Goal: Task Accomplishment & Management: Use online tool/utility

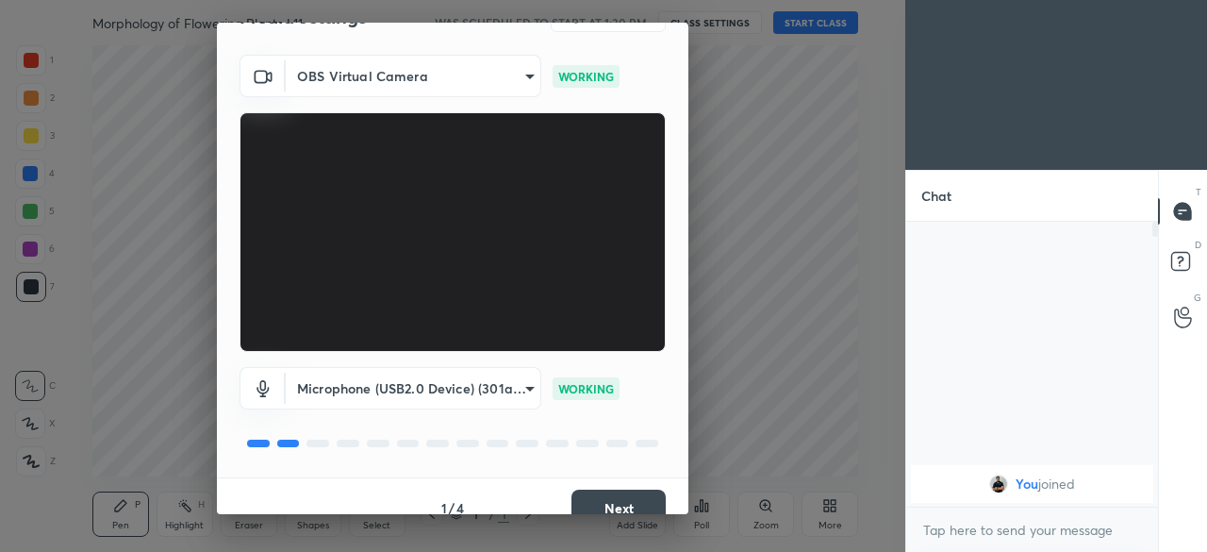
scroll to position [67, 0]
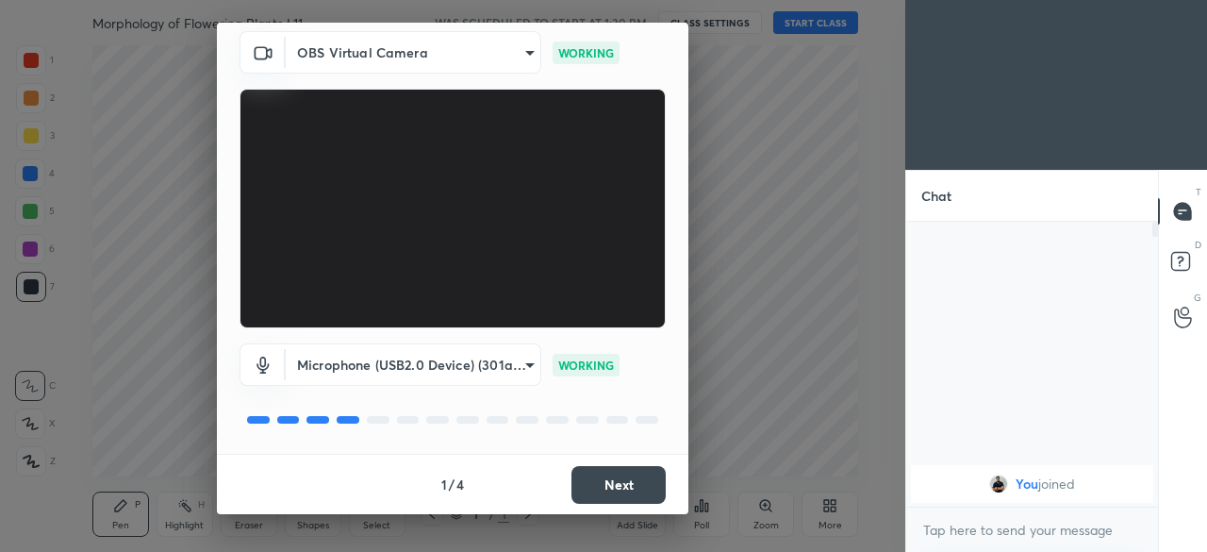
click at [602, 485] on button "Next" at bounding box center [618, 485] width 94 height 38
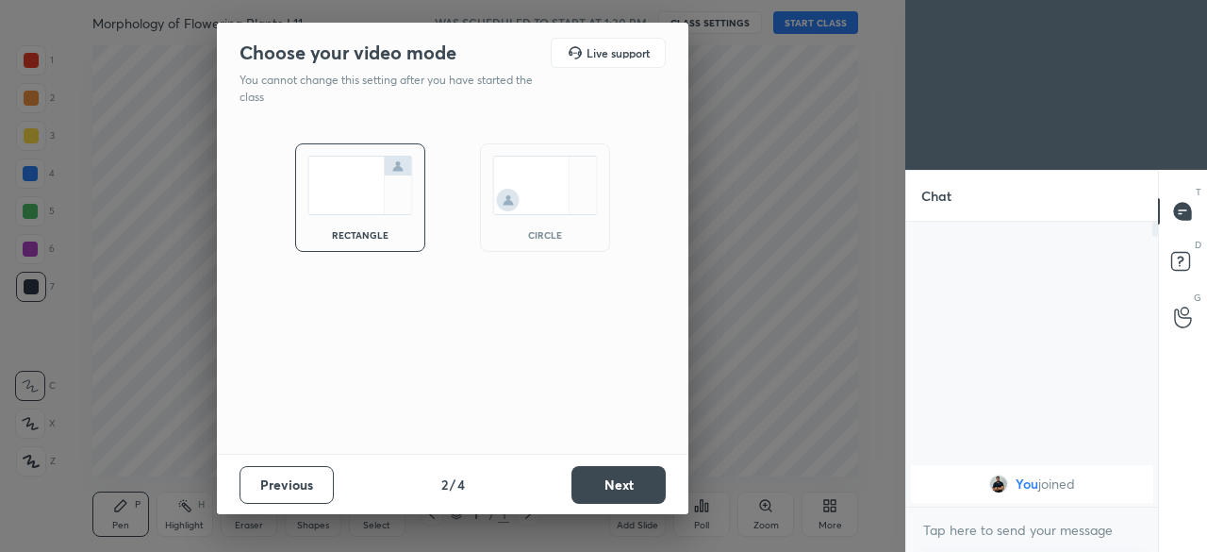
scroll to position [0, 0]
click at [609, 486] on button "Next" at bounding box center [618, 485] width 94 height 38
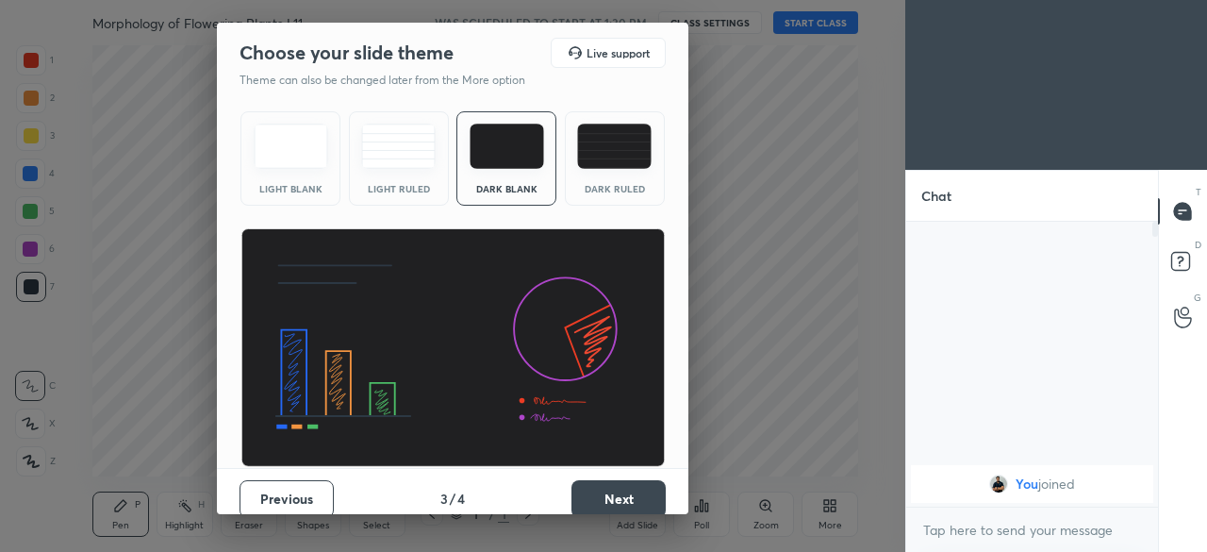
click at [606, 503] on button "Next" at bounding box center [618, 499] width 94 height 38
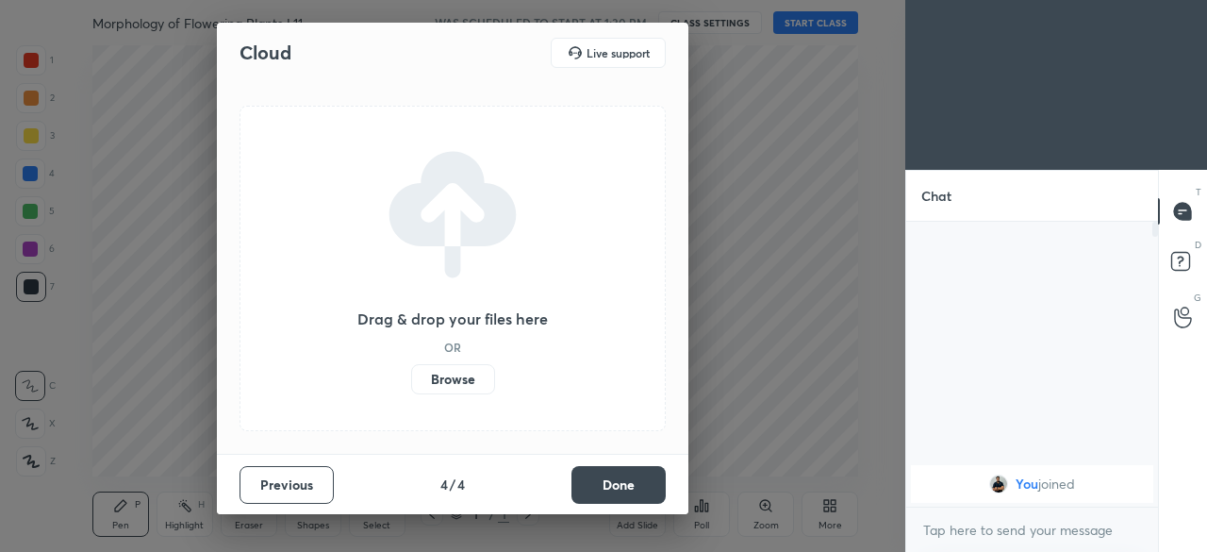
click at [468, 381] on label "Browse" at bounding box center [453, 379] width 84 height 30
click at [411, 381] on input "Browse" at bounding box center [411, 379] width 0 height 30
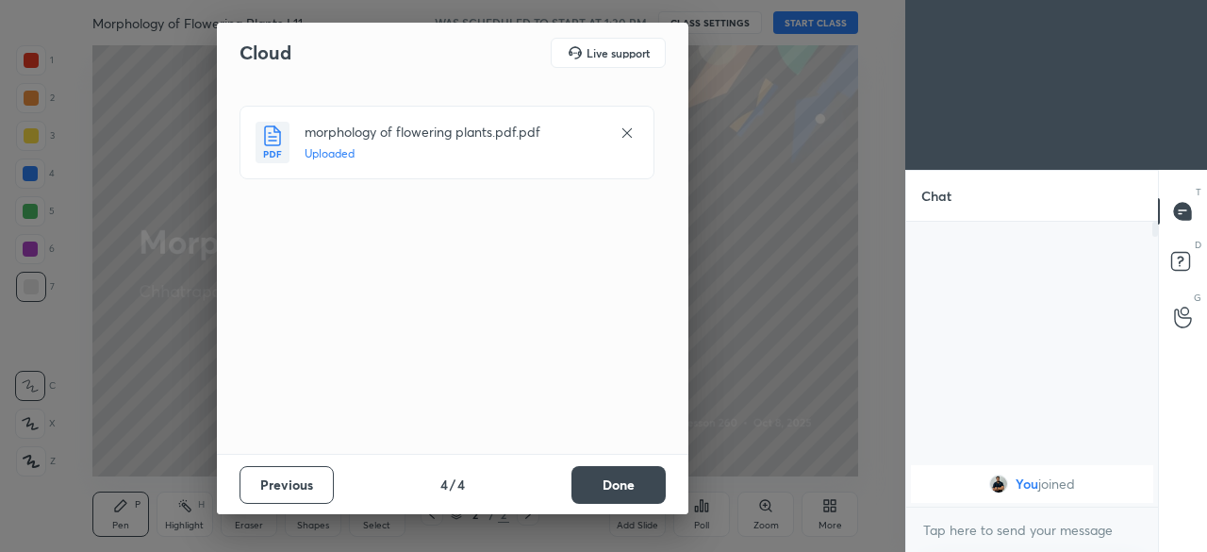
click at [607, 494] on button "Done" at bounding box center [618, 485] width 94 height 38
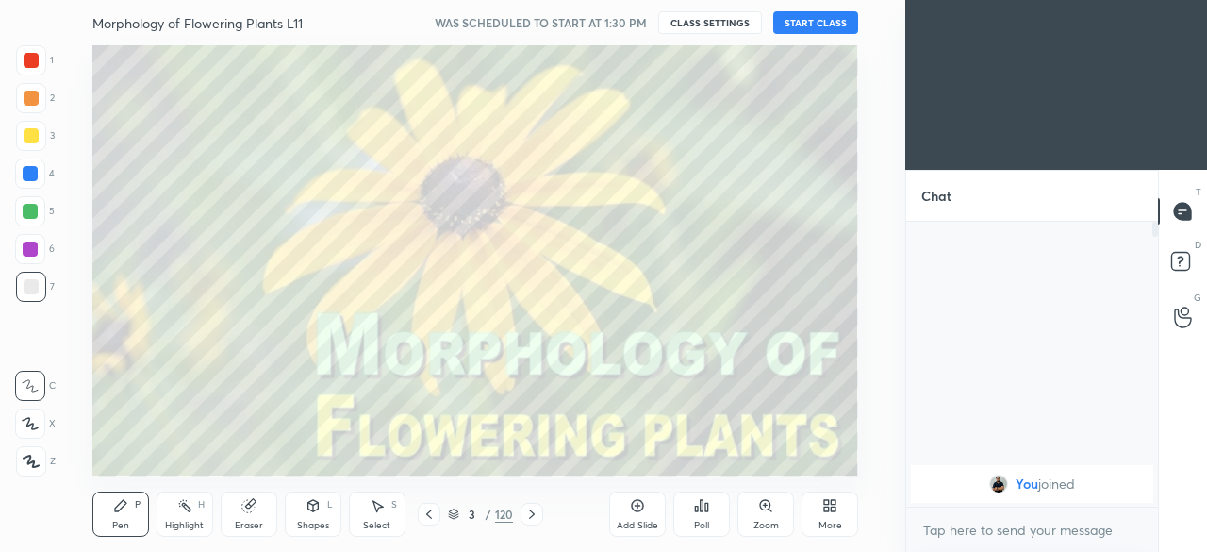
click at [454, 513] on icon at bounding box center [453, 511] width 9 height 5
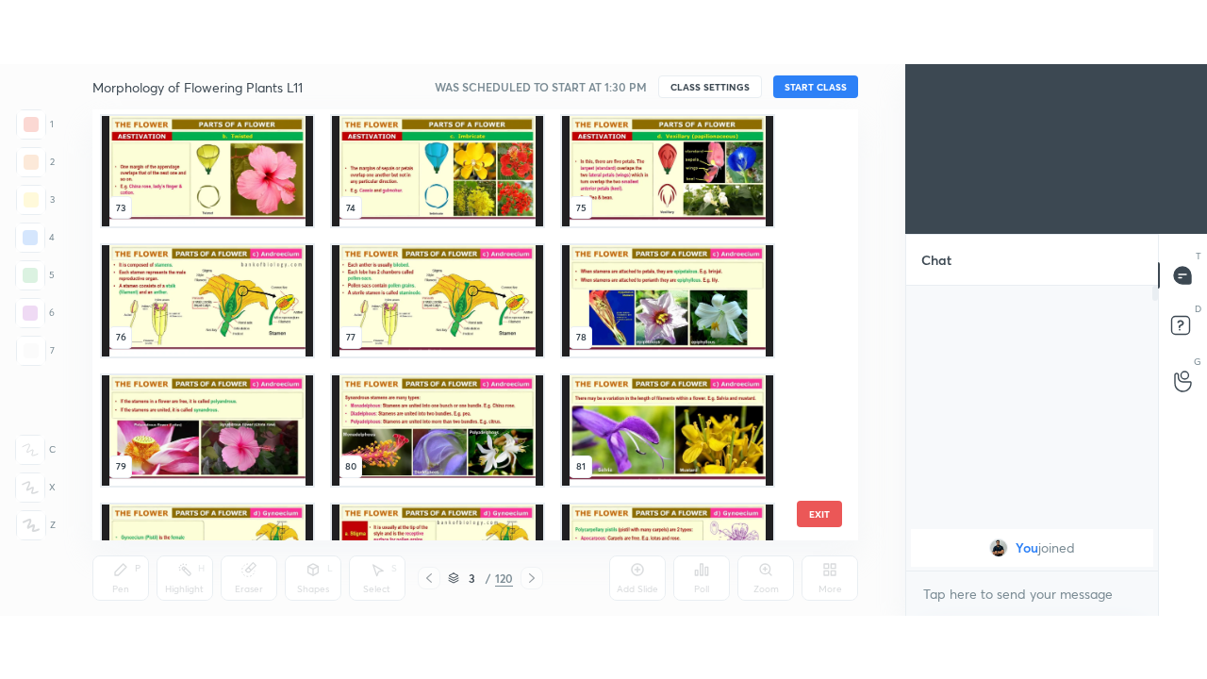
scroll to position [3301, 0]
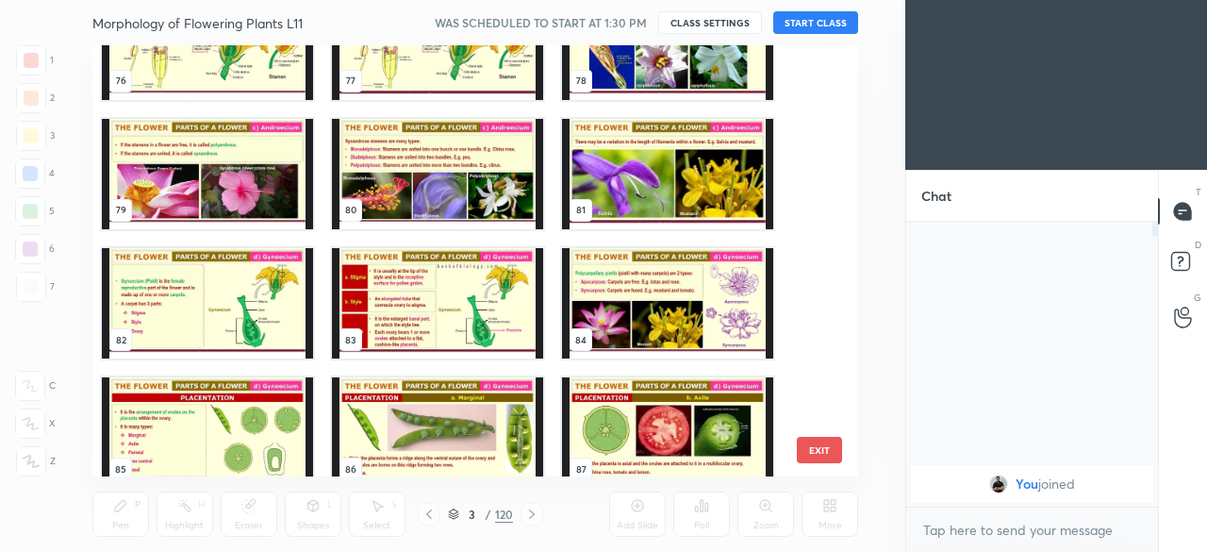
click at [426, 190] on img "grid" at bounding box center [437, 174] width 211 height 110
click at [426, 189] on img "grid" at bounding box center [437, 174] width 211 height 110
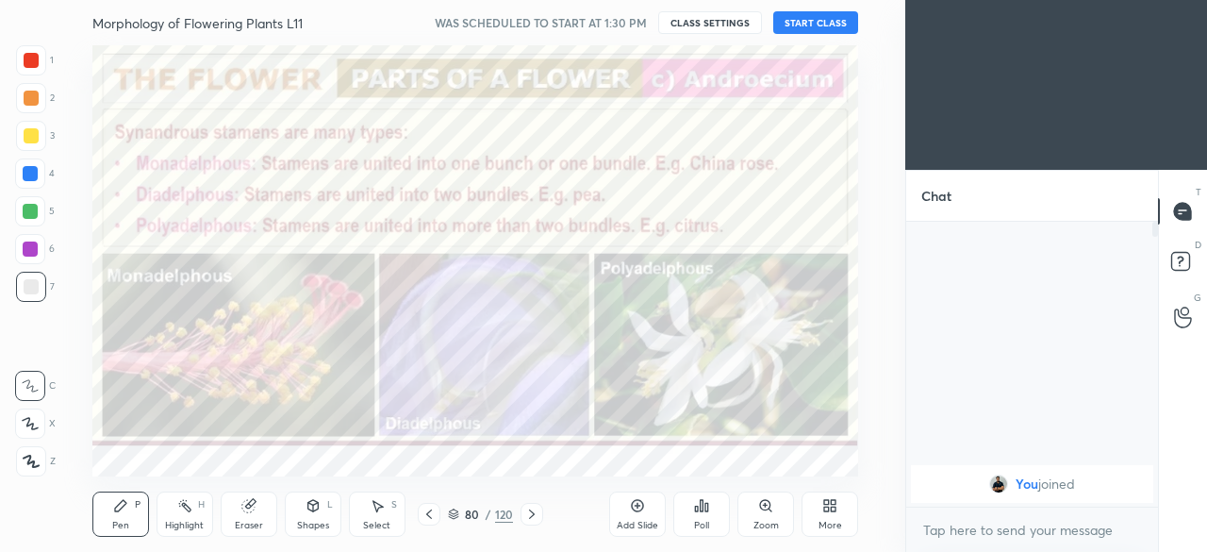
click at [531, 514] on icon at bounding box center [531, 513] width 15 height 15
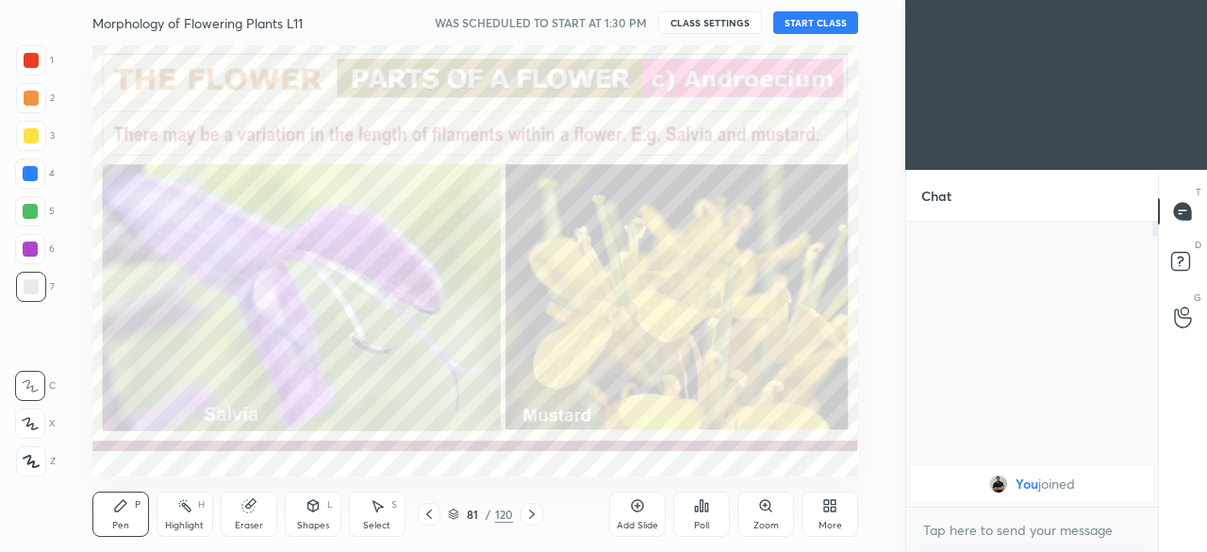
click at [531, 514] on icon at bounding box center [531, 513] width 15 height 15
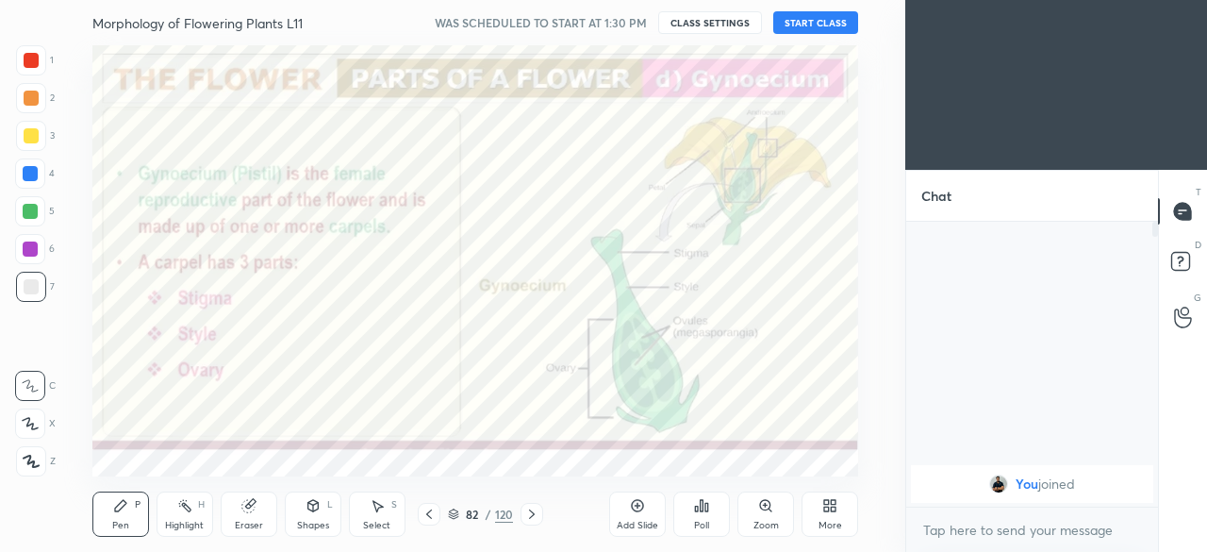
click at [532, 518] on icon at bounding box center [531, 513] width 15 height 15
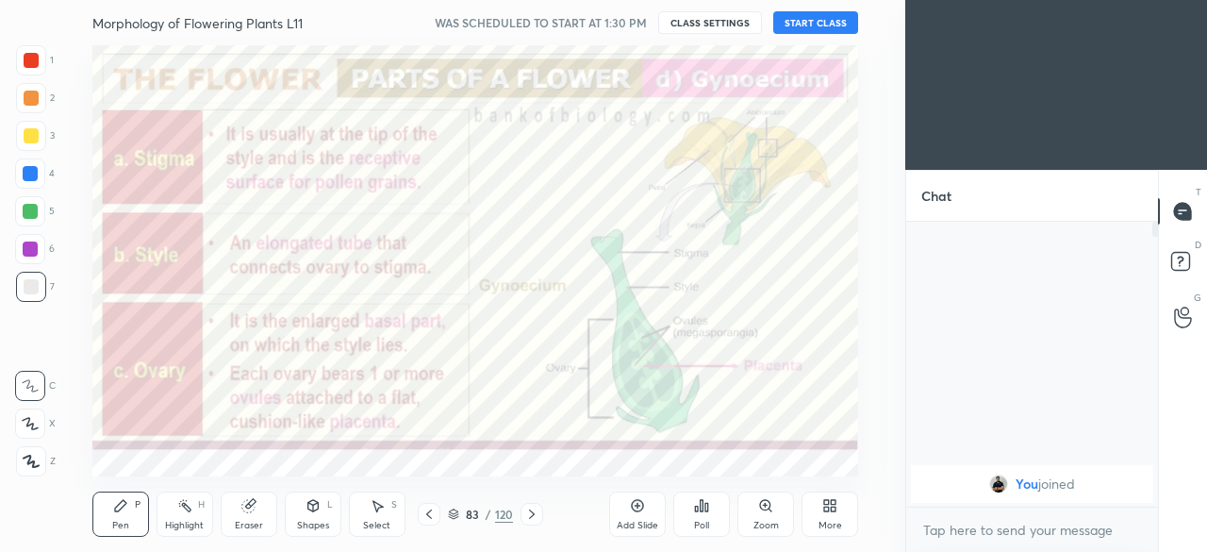
click at [535, 522] on div at bounding box center [531, 513] width 23 height 23
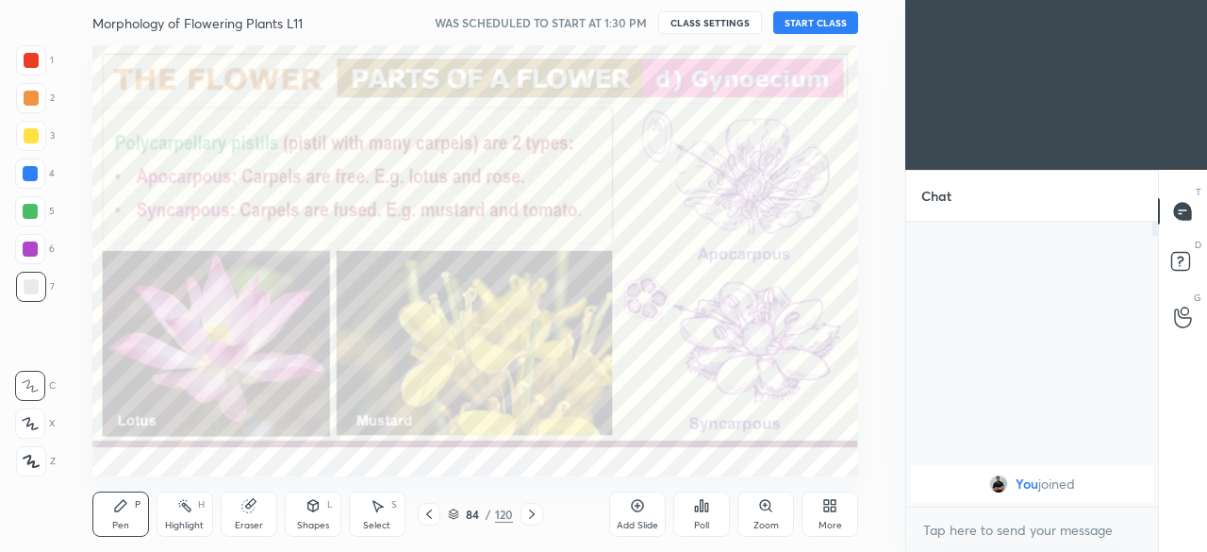
click at [532, 511] on icon at bounding box center [531, 513] width 15 height 15
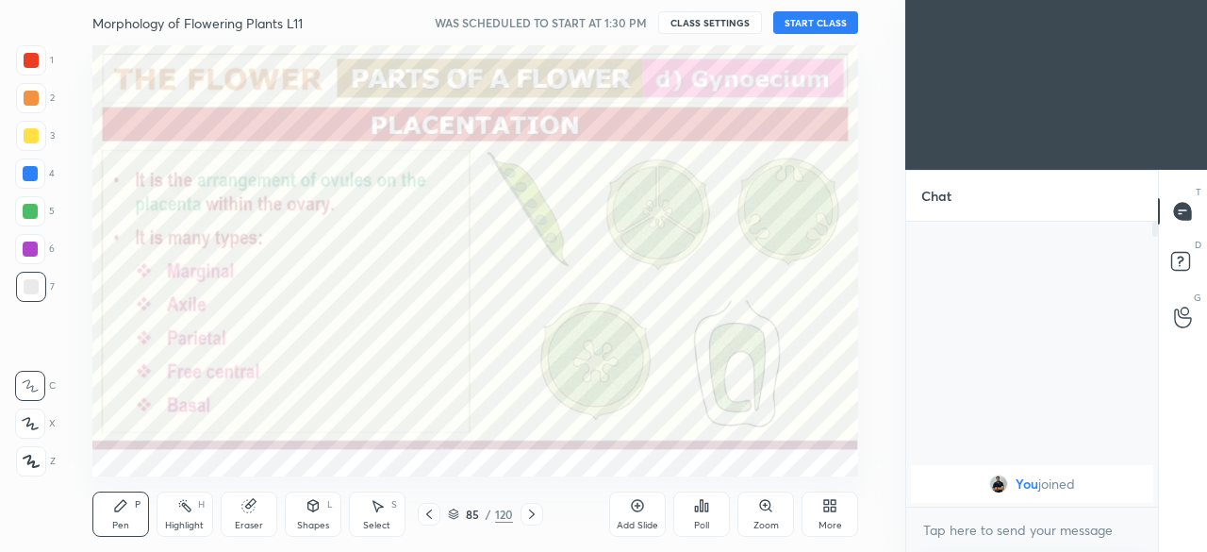
click at [534, 517] on icon at bounding box center [531, 513] width 15 height 15
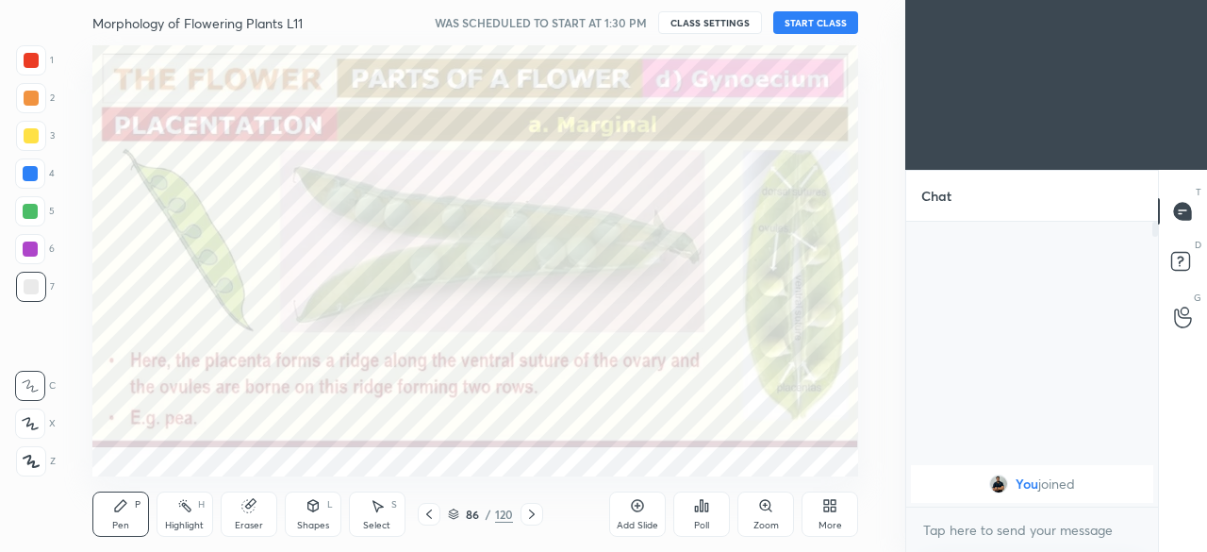
click at [429, 514] on icon at bounding box center [428, 513] width 15 height 15
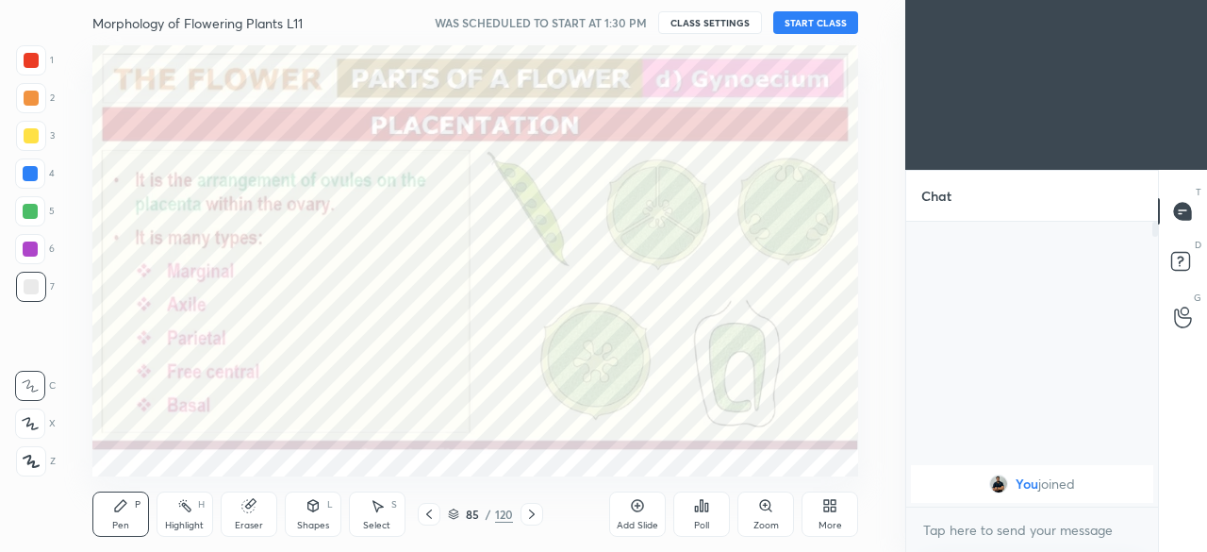
click at [531, 514] on icon at bounding box center [531, 513] width 15 height 15
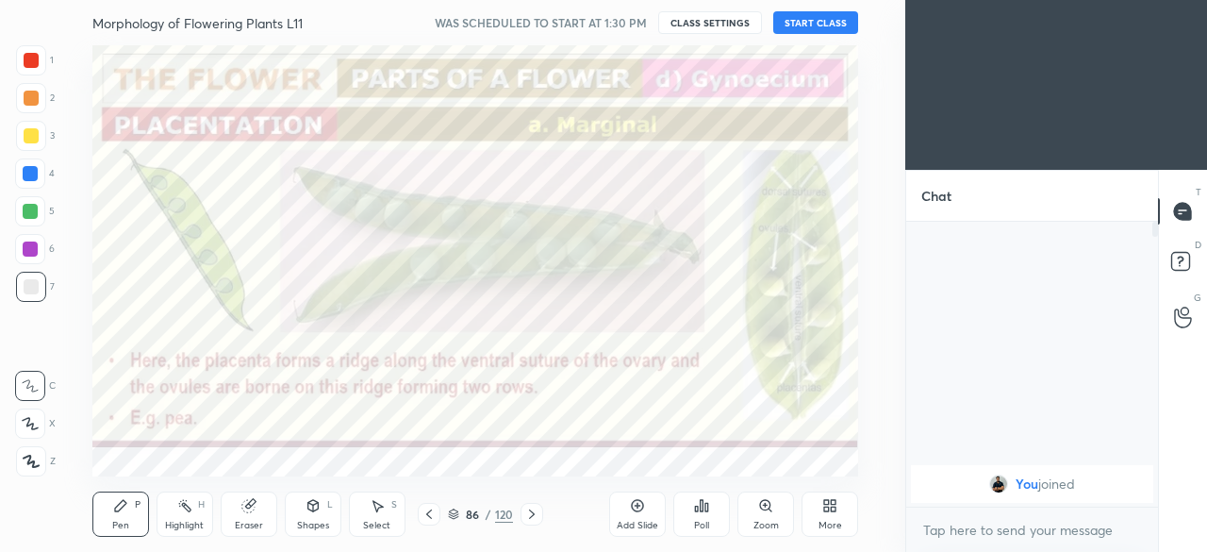
click at [531, 513] on icon at bounding box center [531, 513] width 15 height 15
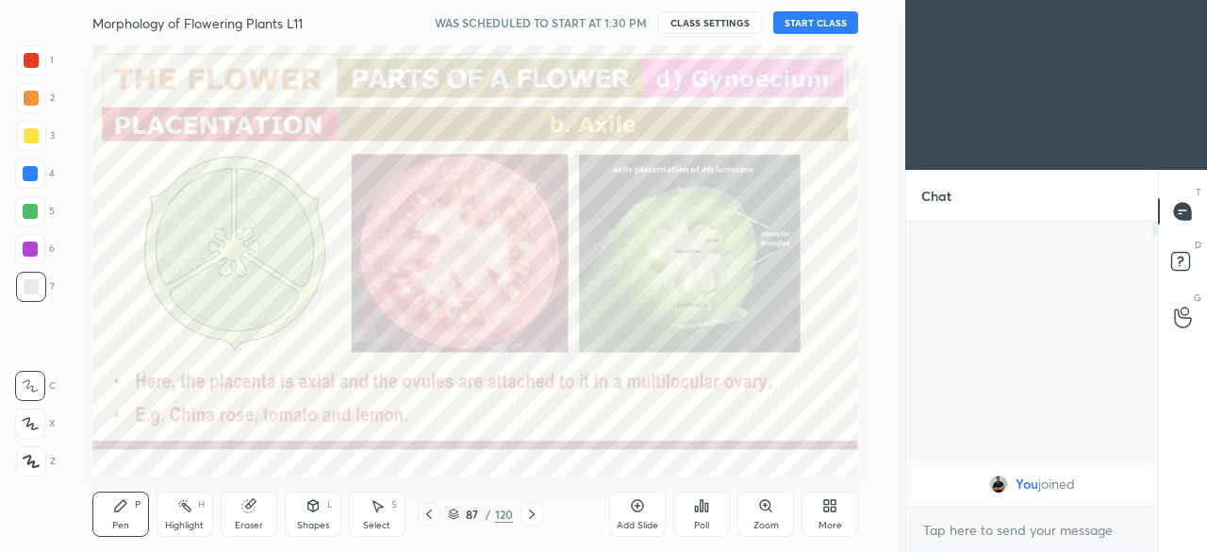
click at [529, 511] on icon at bounding box center [531, 513] width 15 height 15
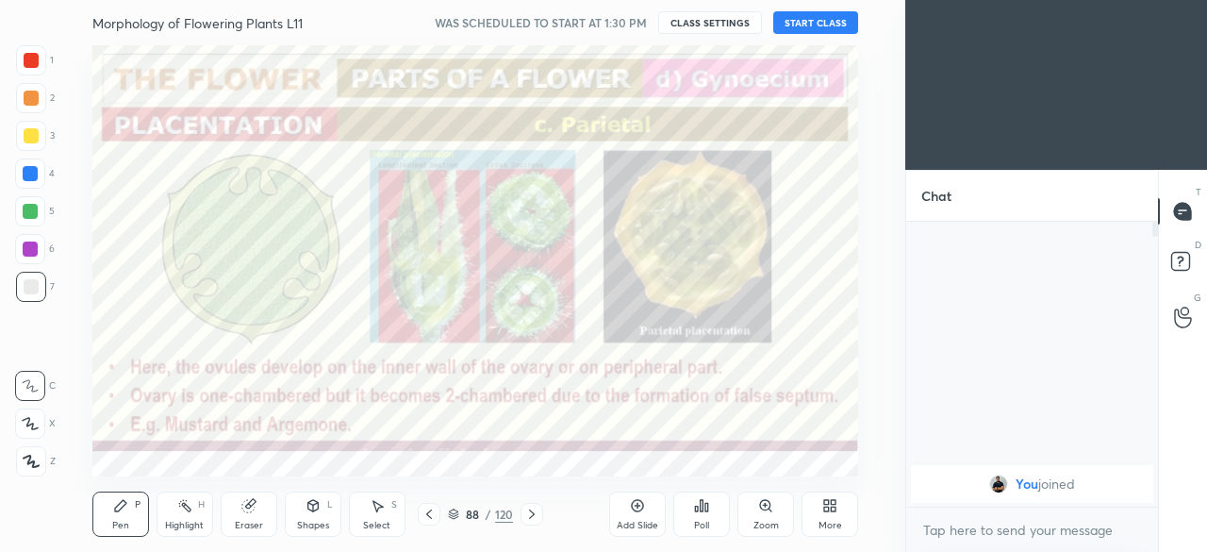
click at [429, 509] on icon at bounding box center [428, 513] width 15 height 15
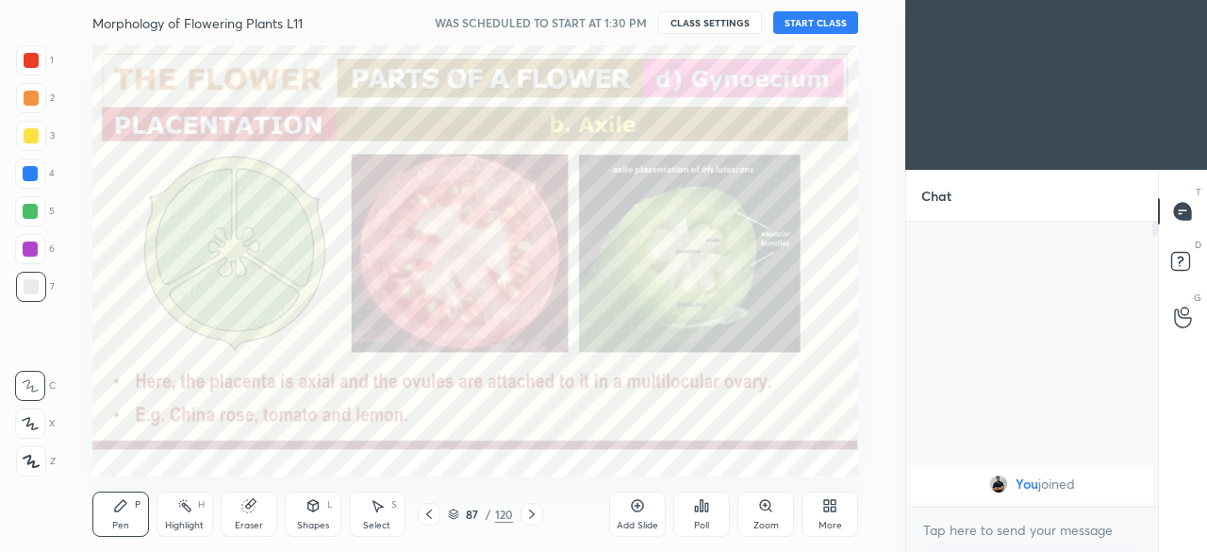
click at [822, 25] on button "START CLASS" at bounding box center [815, 22] width 85 height 23
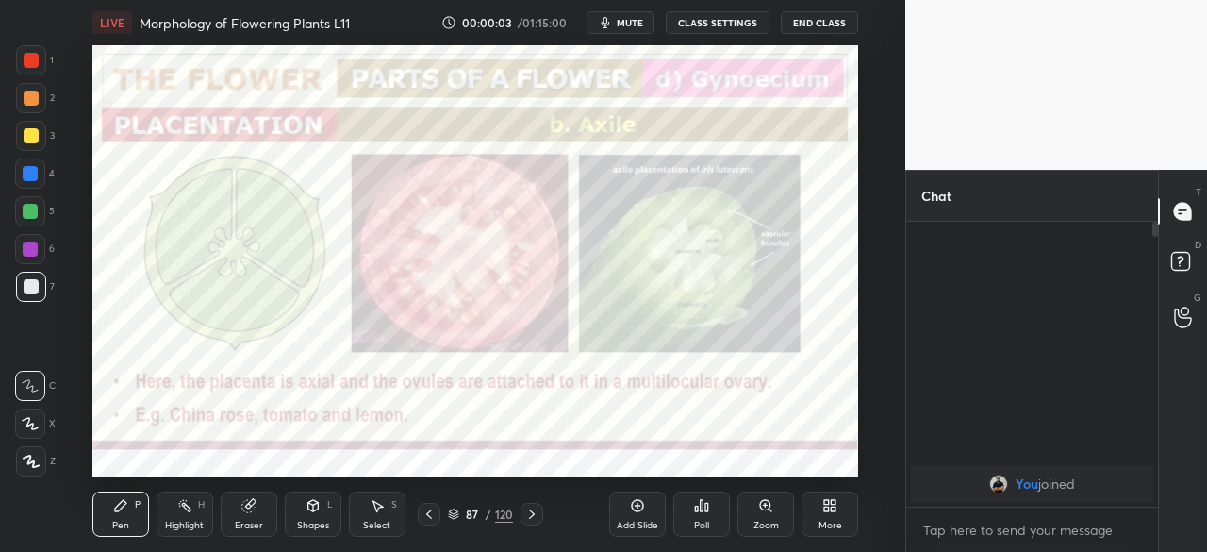
click at [827, 517] on div "More" at bounding box center [829, 513] width 57 height 45
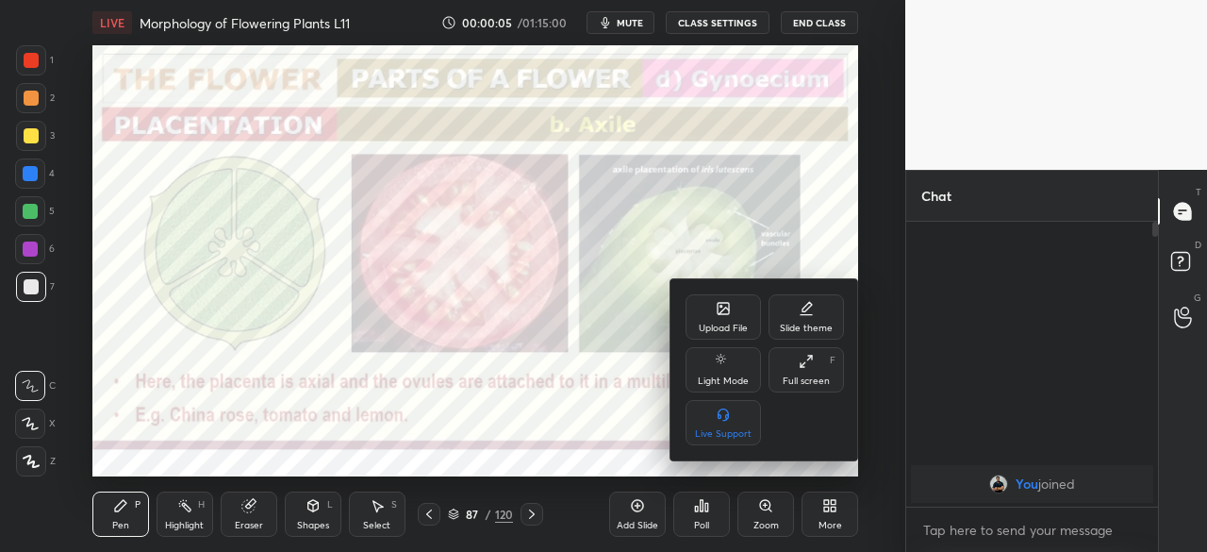
click at [800, 378] on div "Full screen" at bounding box center [805, 380] width 47 height 9
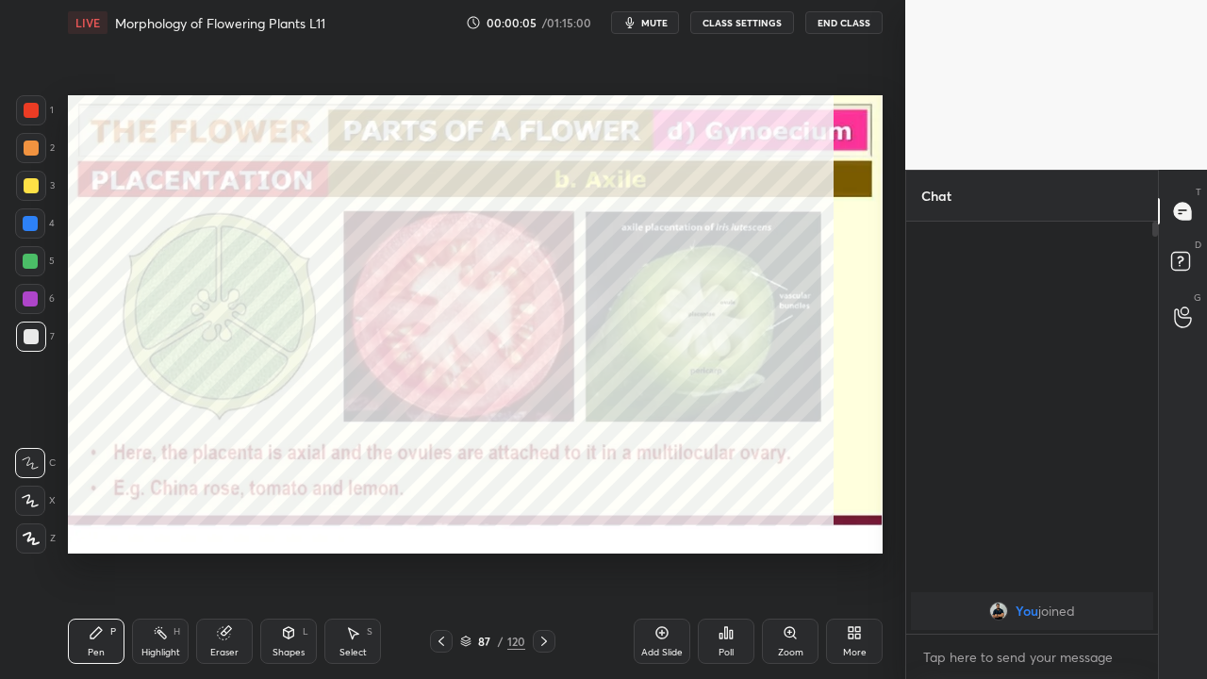
scroll to position [249, 246]
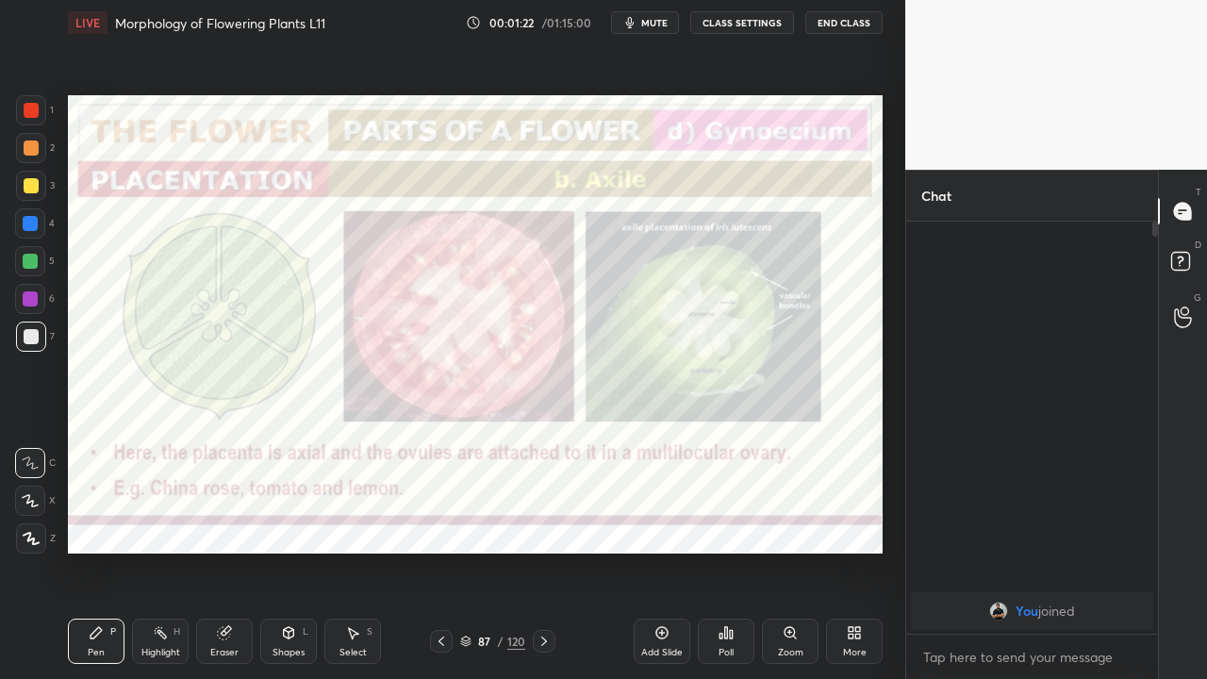
click at [441, 551] on icon at bounding box center [441, 641] width 15 height 15
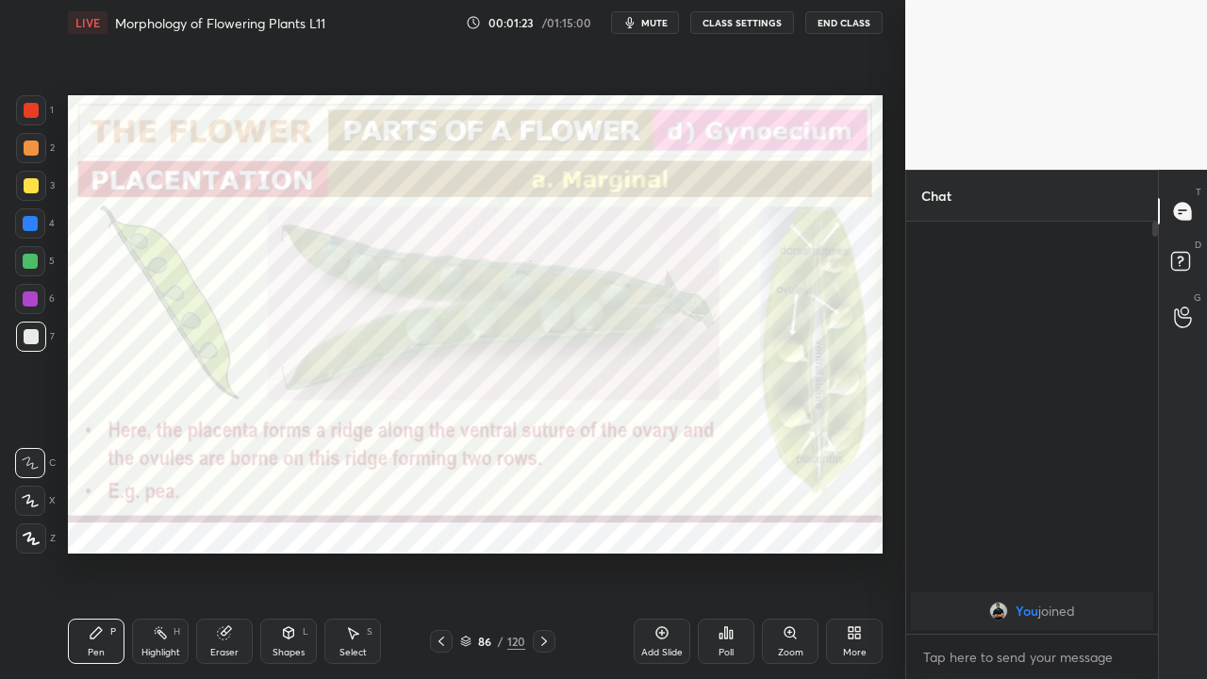
click at [439, 551] on icon at bounding box center [441, 641] width 15 height 15
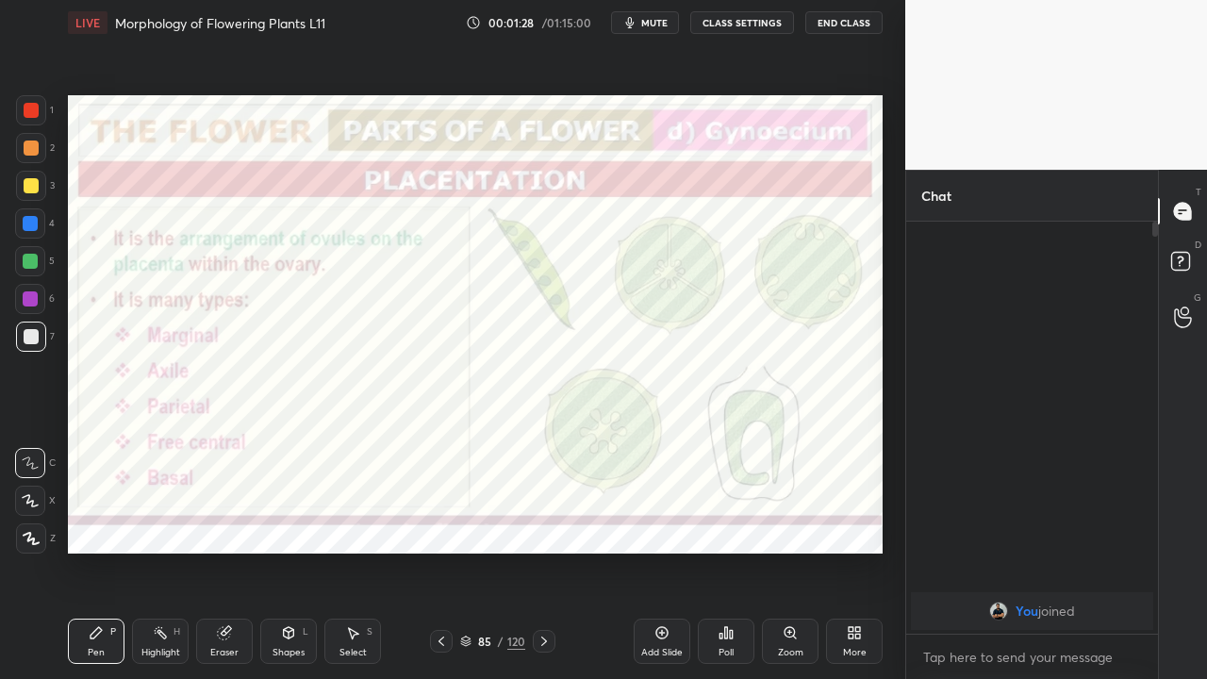
click at [30, 298] on div at bounding box center [30, 298] width 15 height 15
click at [546, 551] on icon at bounding box center [543, 641] width 15 height 15
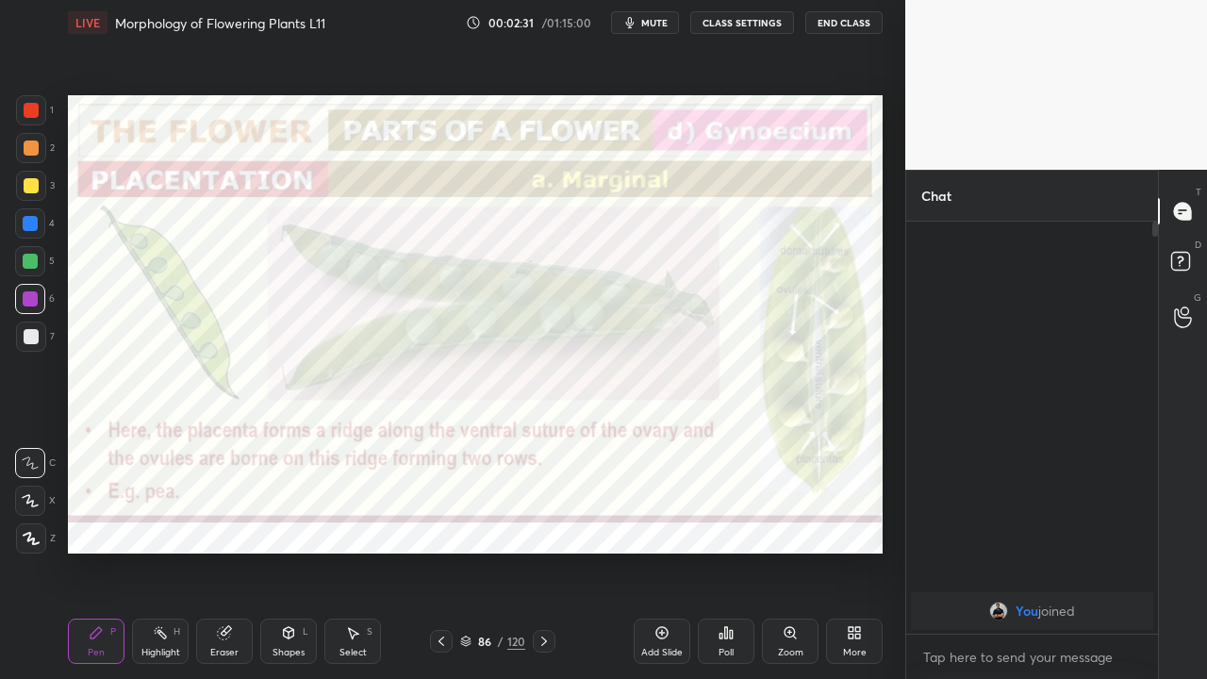
click at [541, 551] on icon at bounding box center [543, 641] width 15 height 15
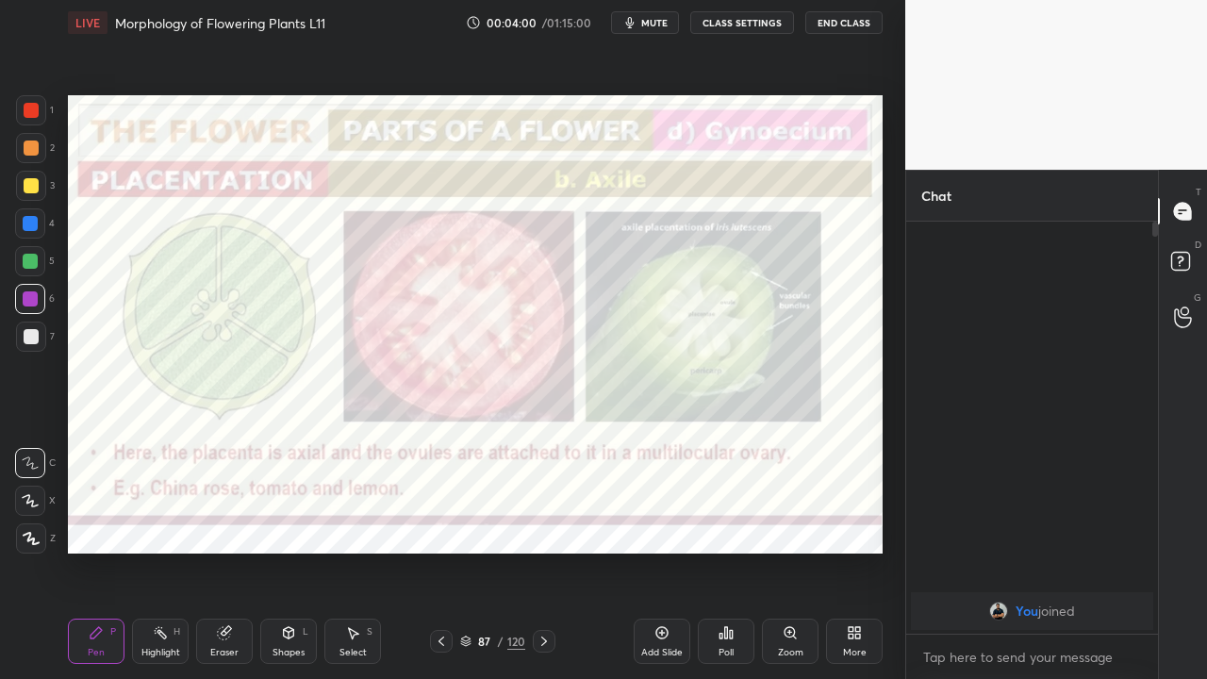
click at [30, 538] on icon at bounding box center [31, 538] width 15 height 11
click at [546, 551] on icon at bounding box center [543, 641] width 15 height 15
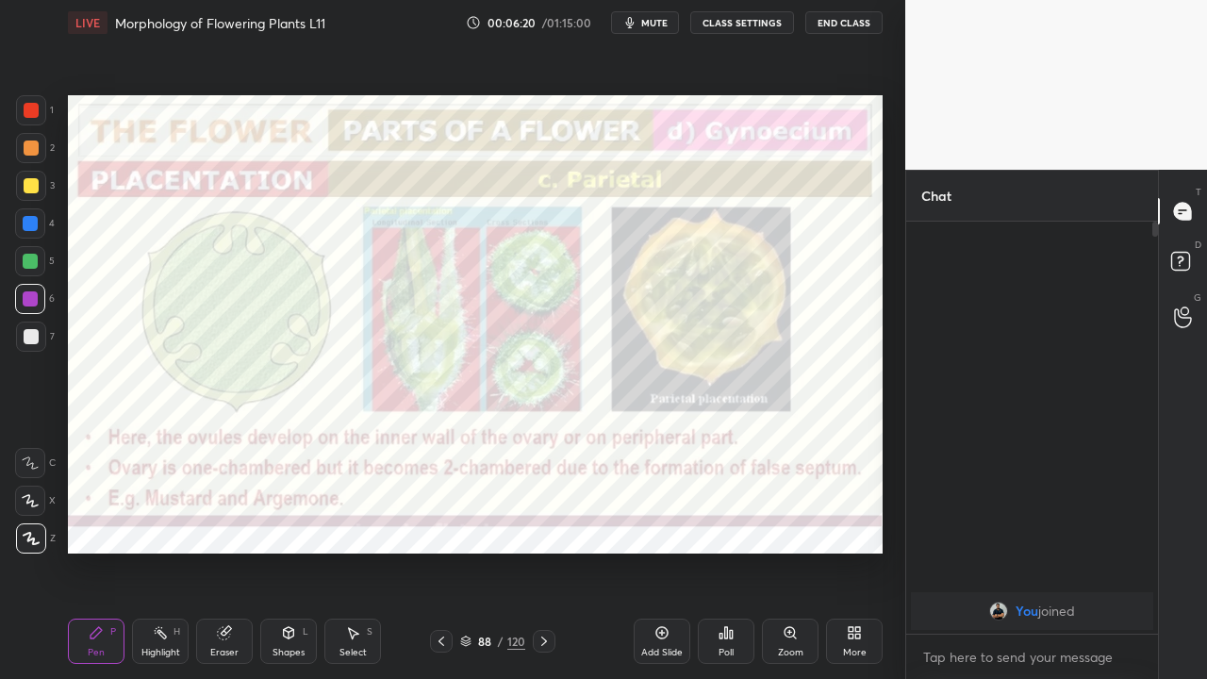
click at [543, 551] on icon at bounding box center [543, 641] width 15 height 15
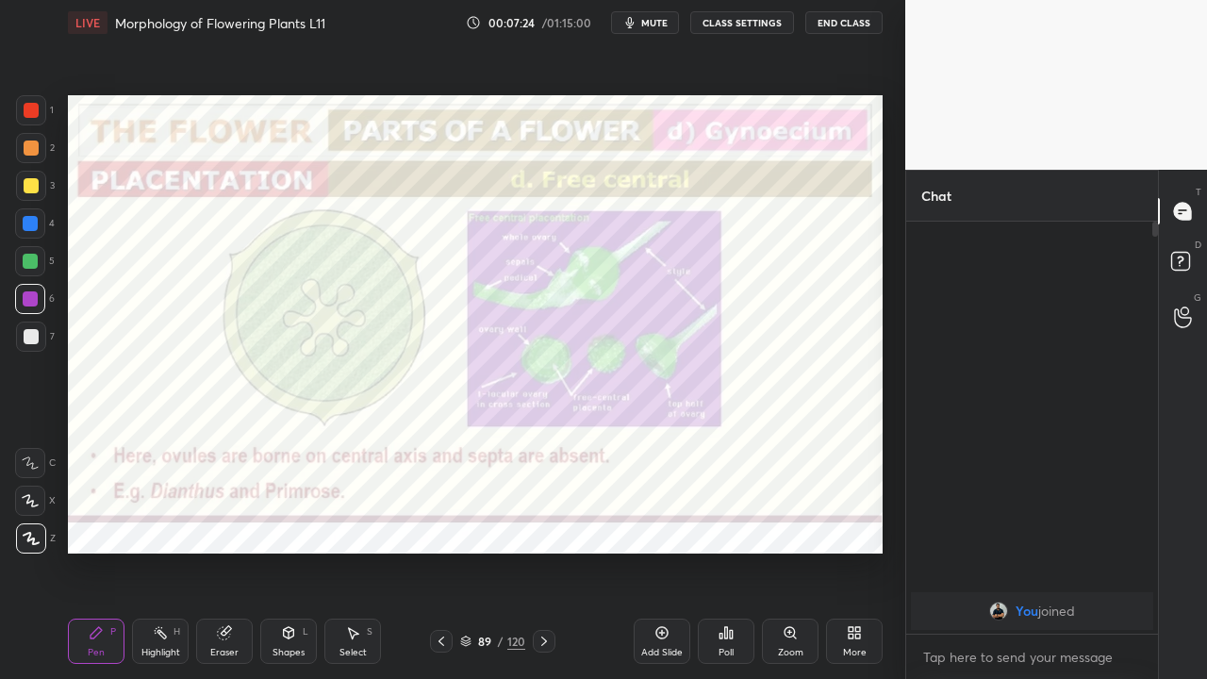
click at [551, 551] on div at bounding box center [544, 641] width 23 height 23
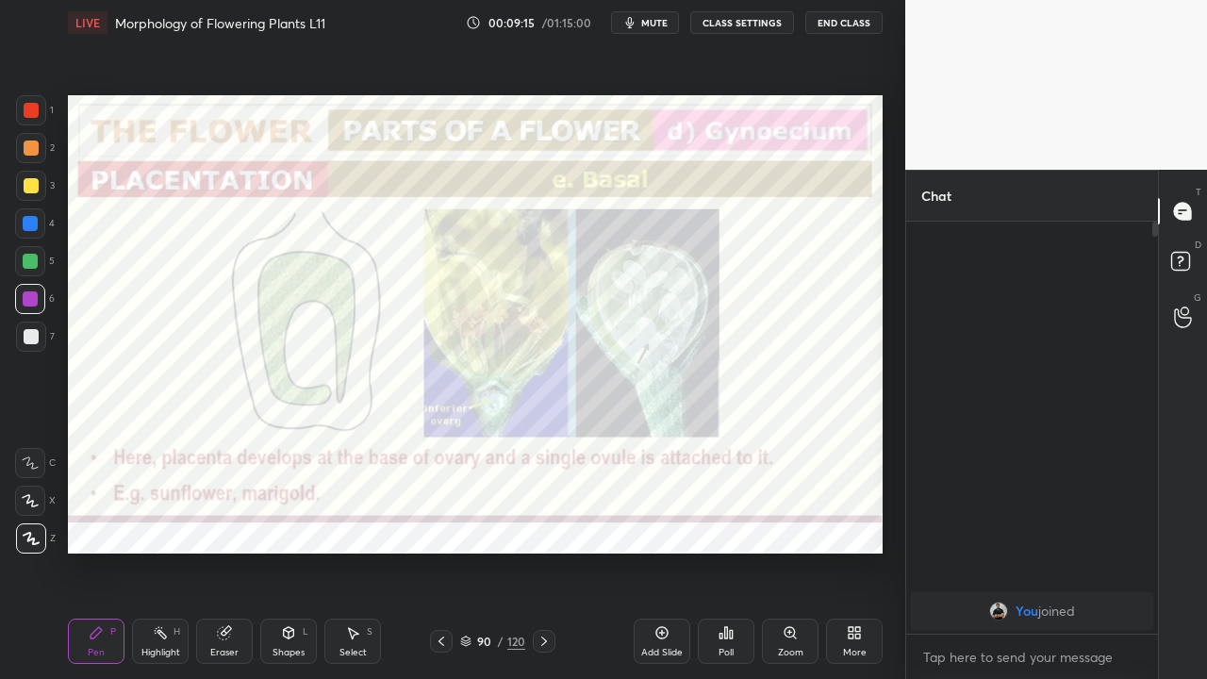
click at [440, 551] on icon at bounding box center [441, 641] width 15 height 15
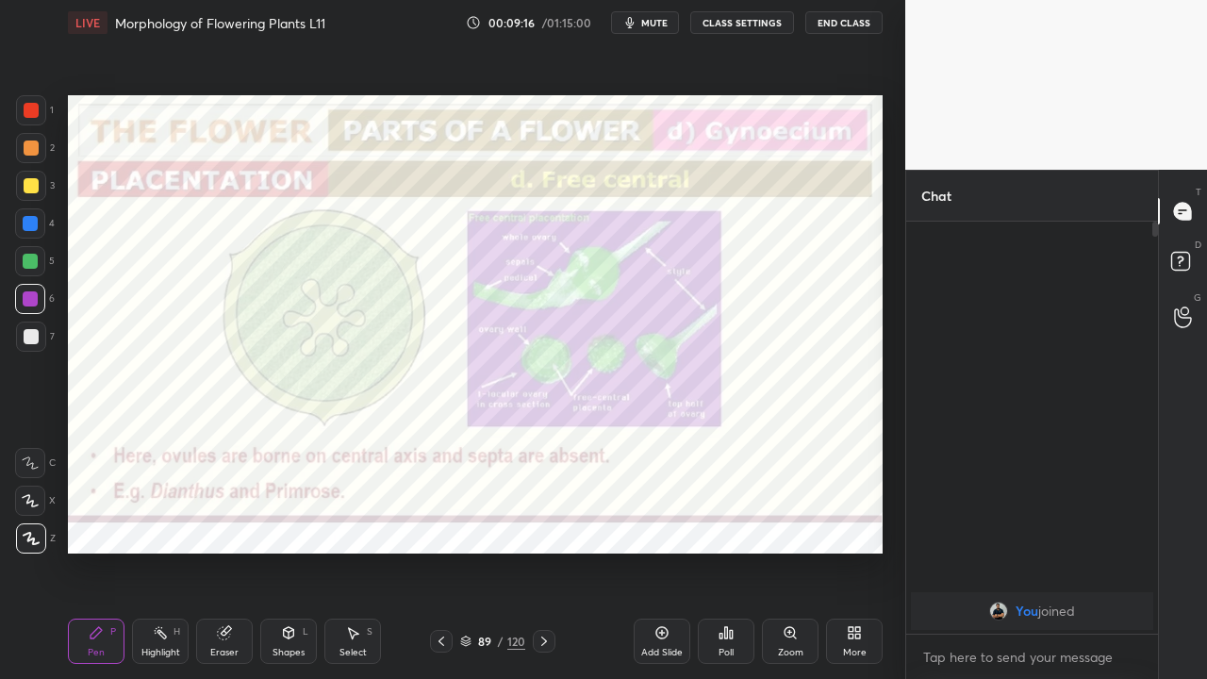
click at [440, 551] on icon at bounding box center [441, 641] width 15 height 15
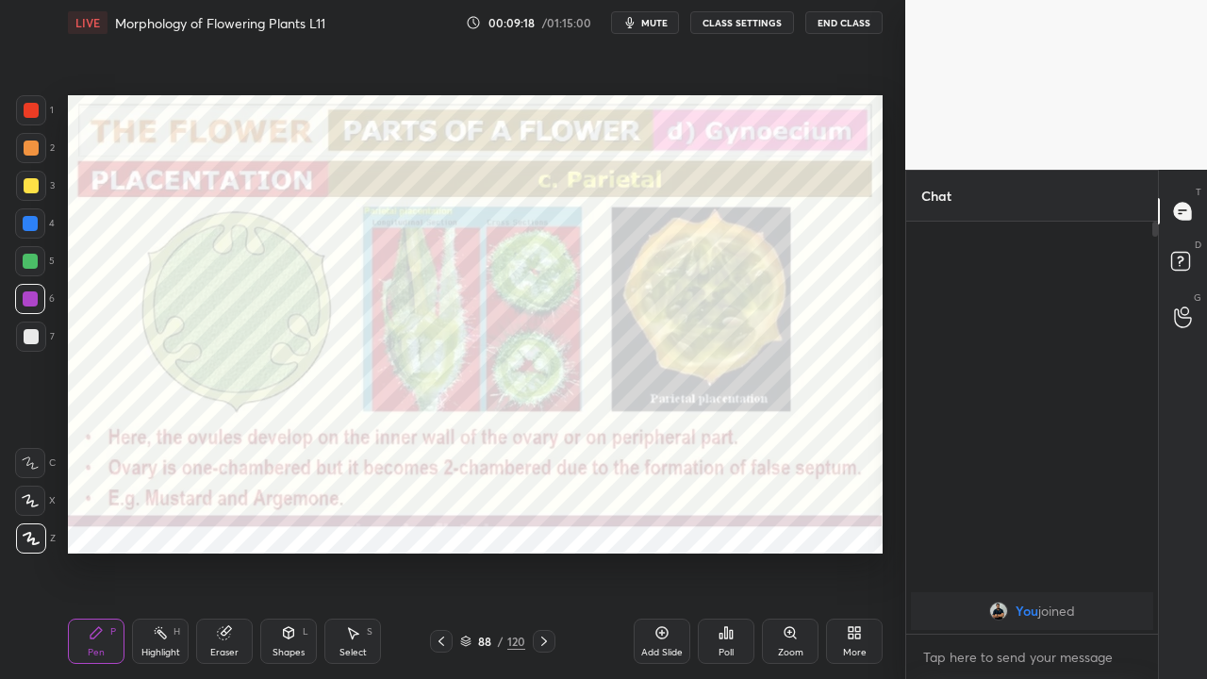
click at [440, 551] on icon at bounding box center [441, 641] width 15 height 15
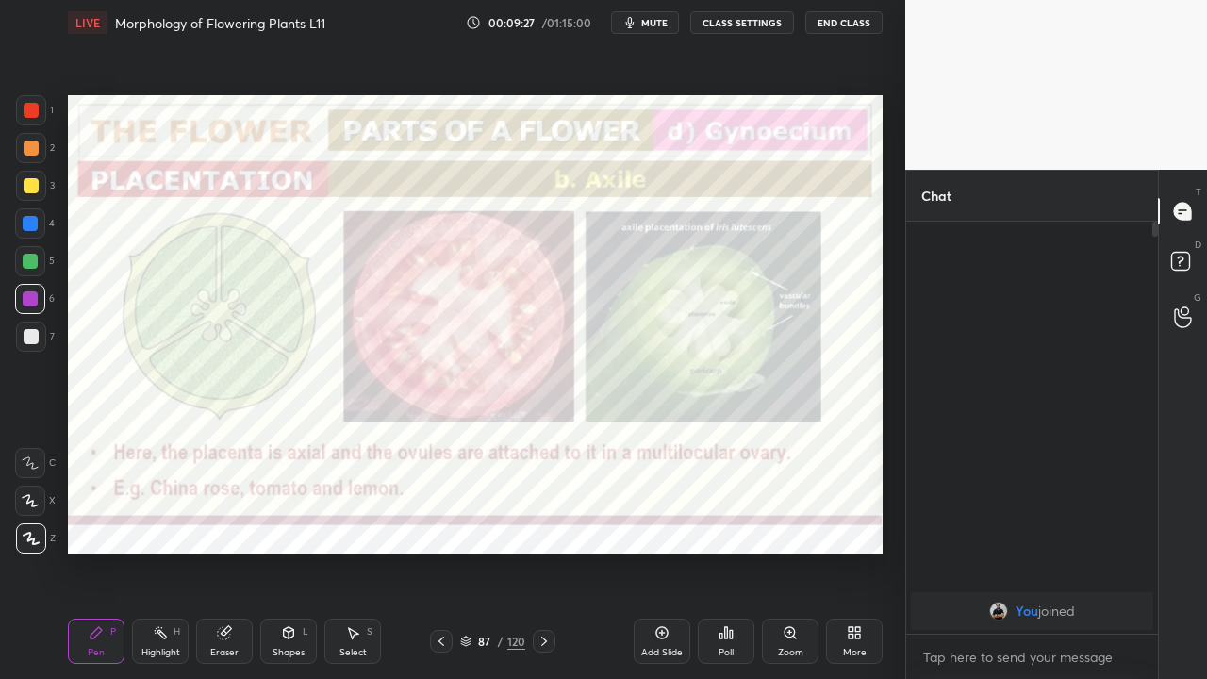
click at [544, 551] on icon at bounding box center [543, 641] width 15 height 15
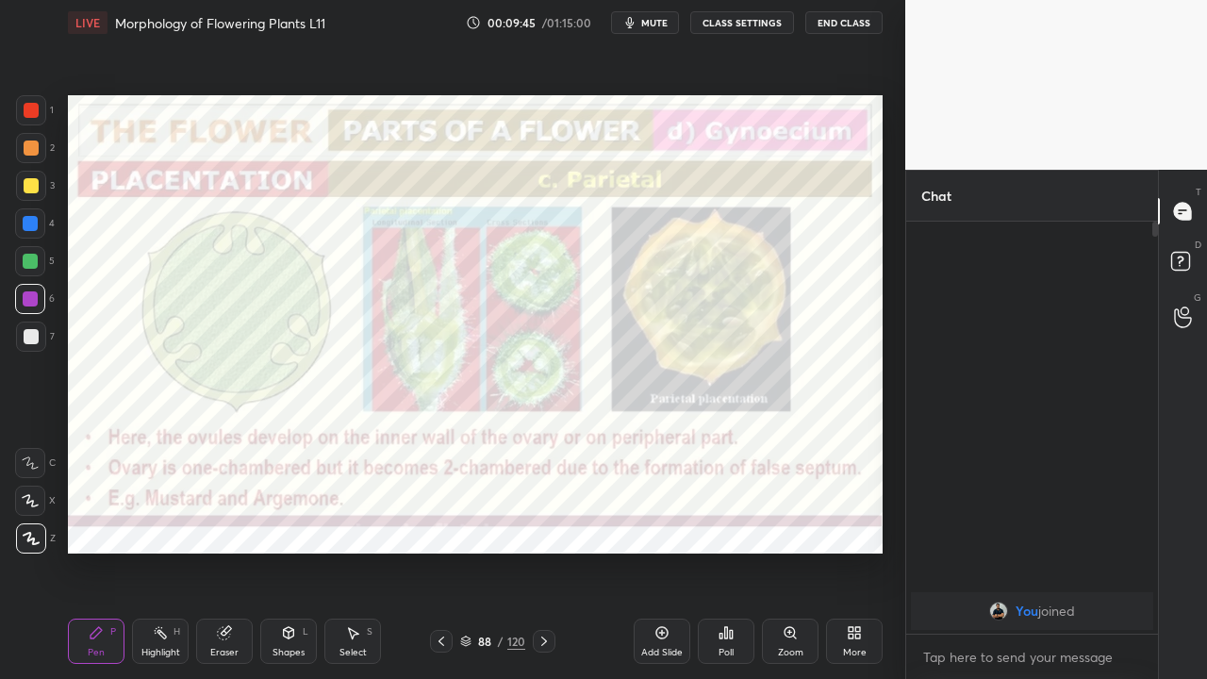
click at [543, 551] on icon at bounding box center [543, 641] width 15 height 15
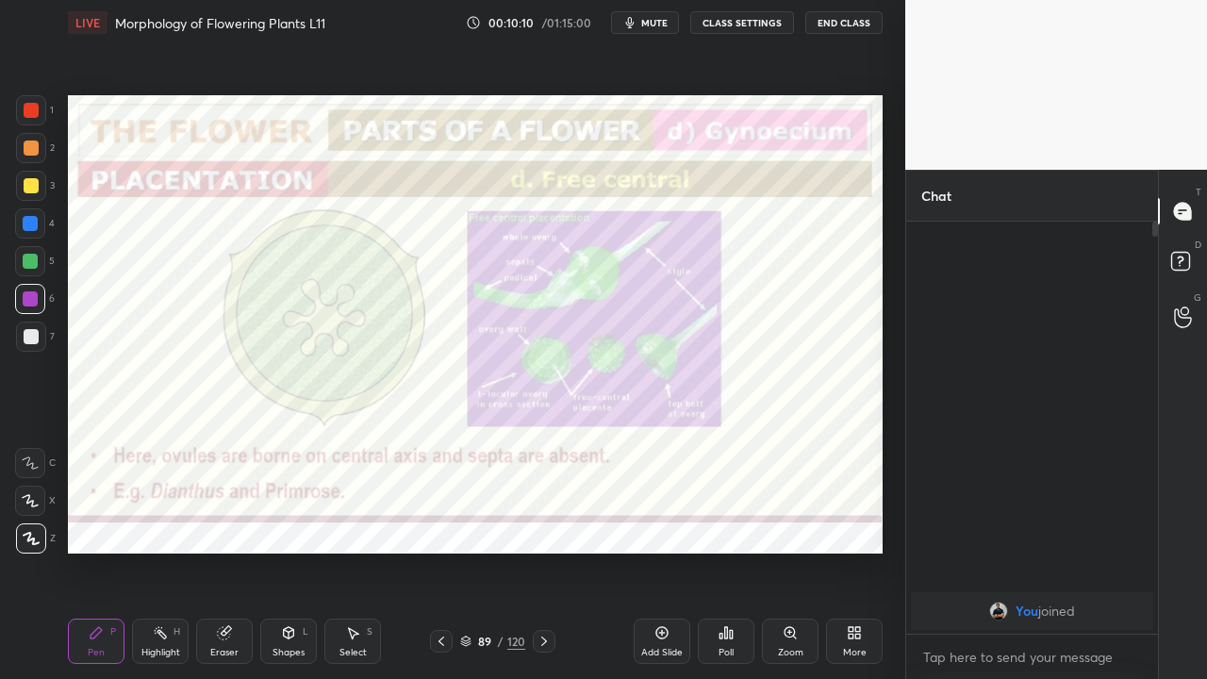
click at [543, 551] on icon at bounding box center [543, 641] width 15 height 15
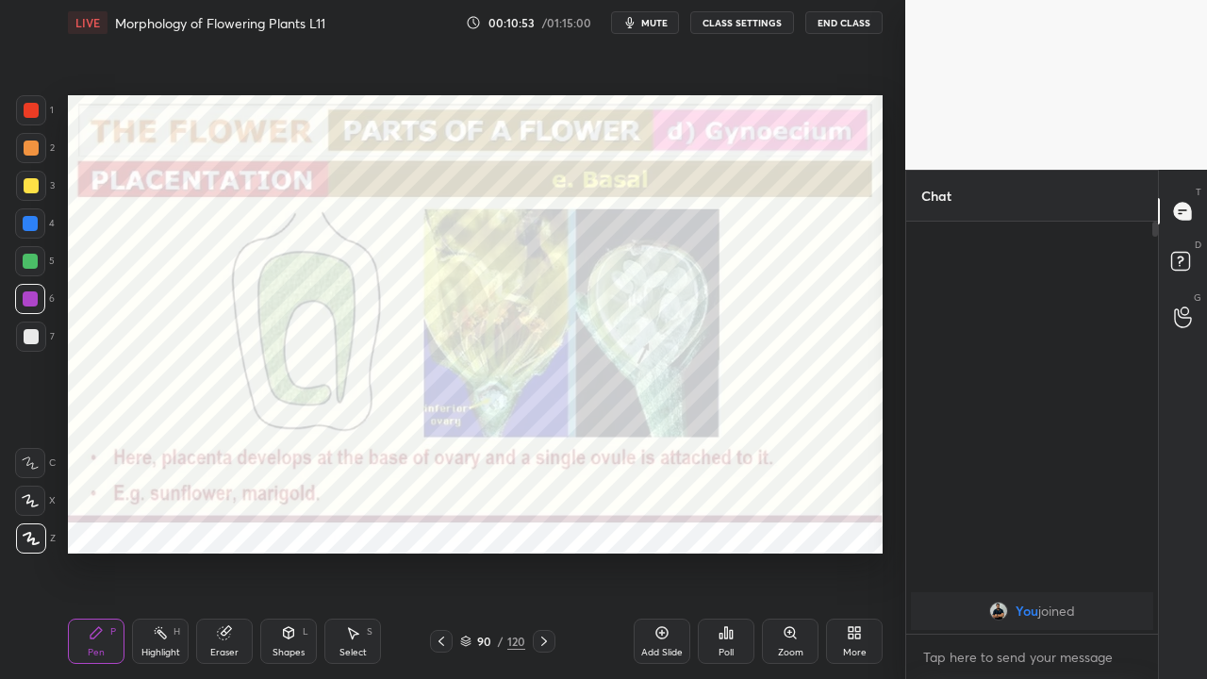
click at [544, 551] on icon at bounding box center [543, 641] width 15 height 15
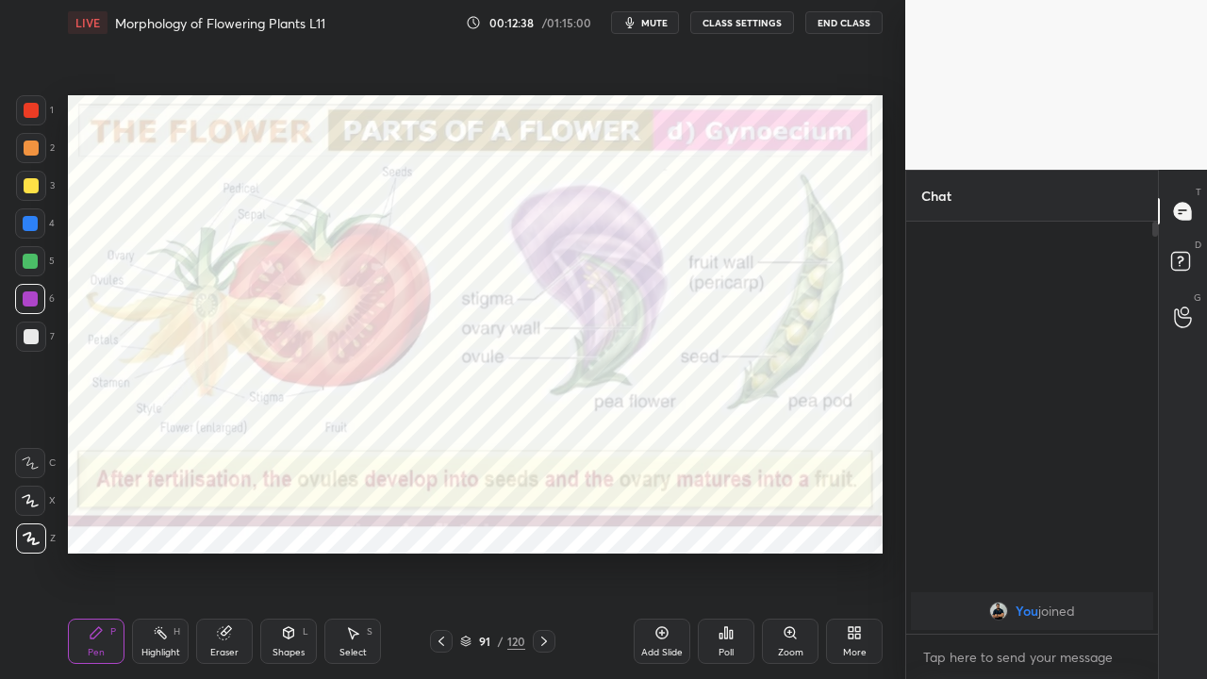
click at [543, 551] on icon at bounding box center [543, 641] width 15 height 15
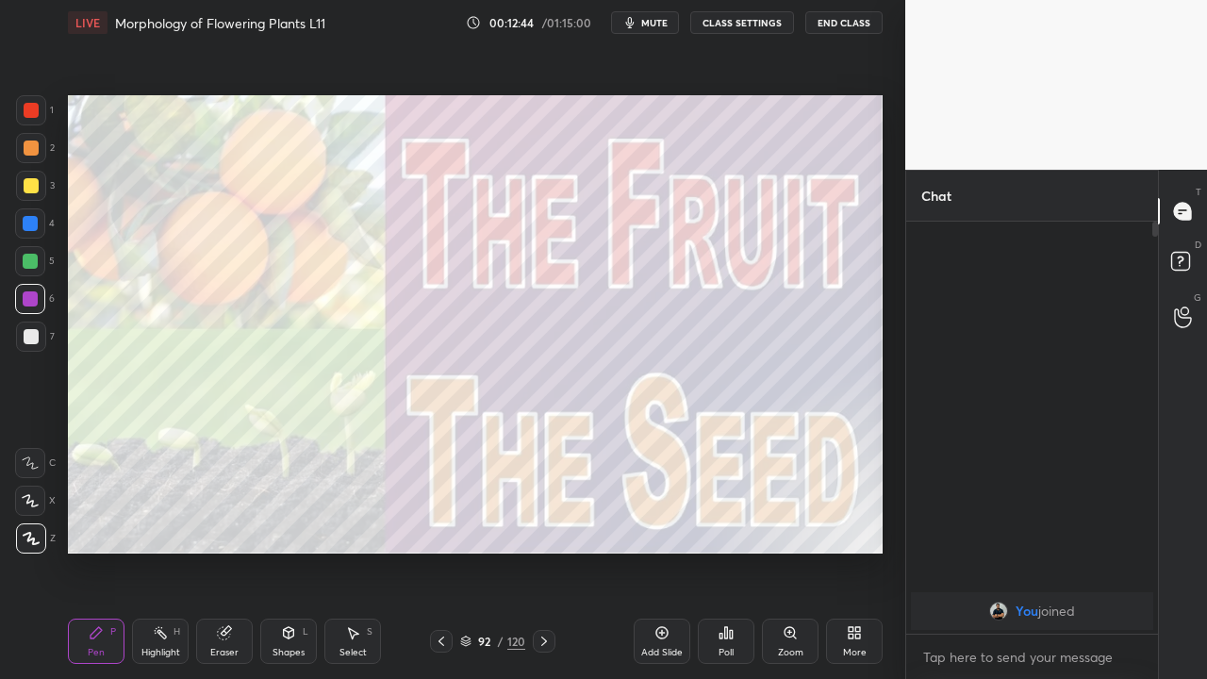
click at [543, 551] on icon at bounding box center [543, 641] width 15 height 15
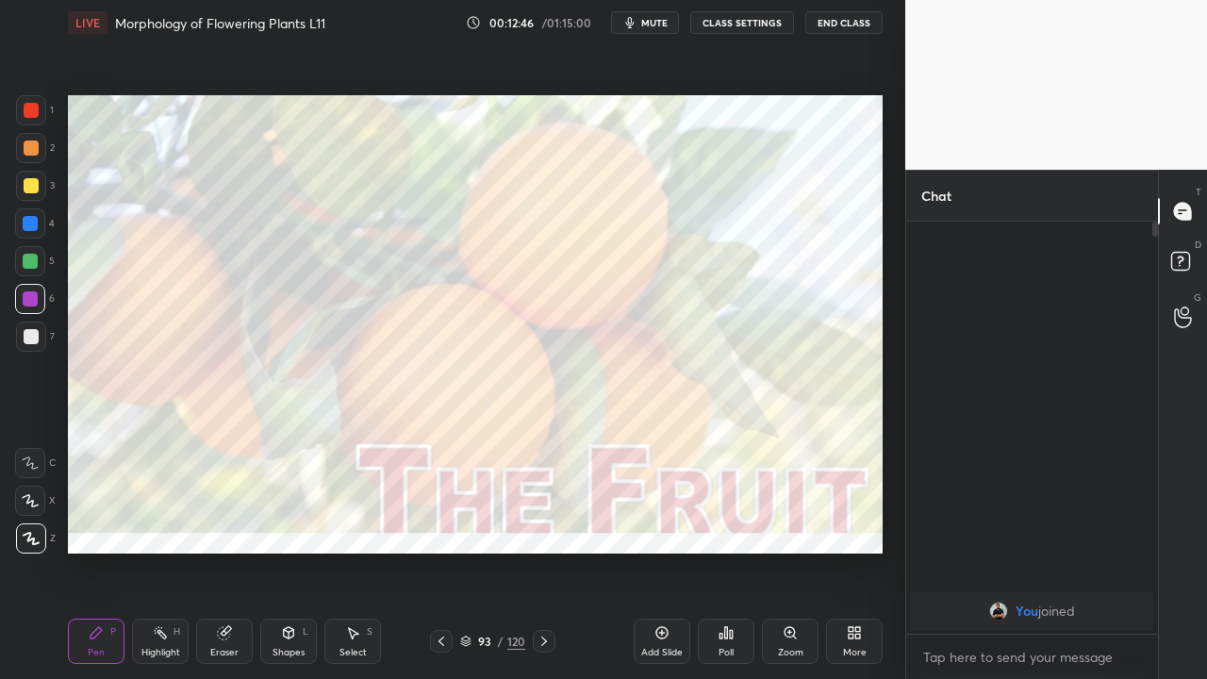
click at [546, 551] on div at bounding box center [544, 641] width 23 height 23
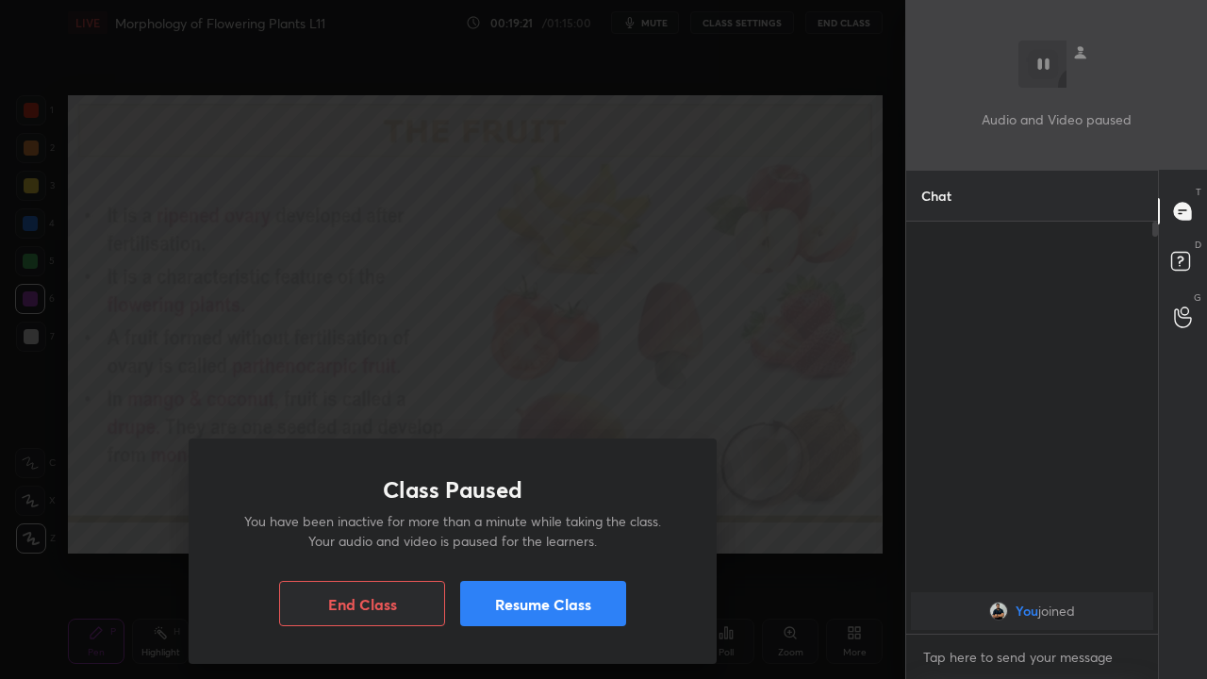
click at [485, 551] on button "Resume Class" at bounding box center [543, 603] width 166 height 45
click at [601, 551] on button "Resume Class" at bounding box center [543, 603] width 166 height 45
click at [505, 551] on button "Resume Class" at bounding box center [543, 603] width 166 height 45
click at [537, 551] on button "Resume Class" at bounding box center [543, 603] width 166 height 45
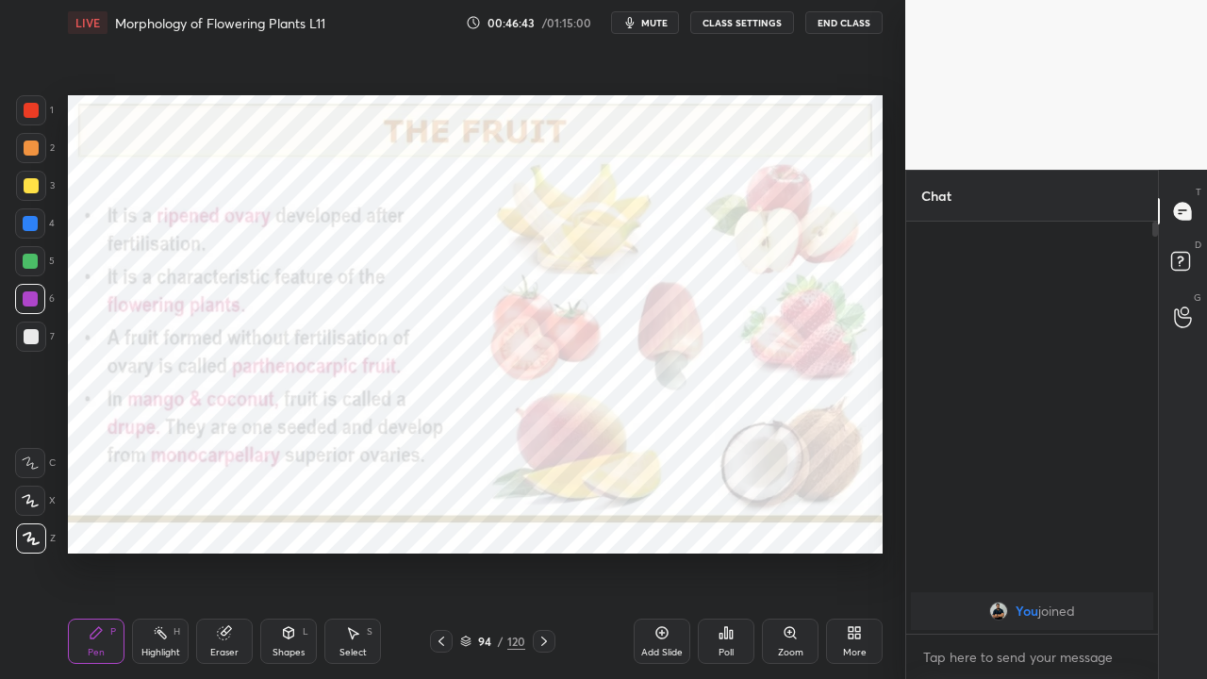
click at [822, 25] on button "End Class" at bounding box center [843, 22] width 77 height 23
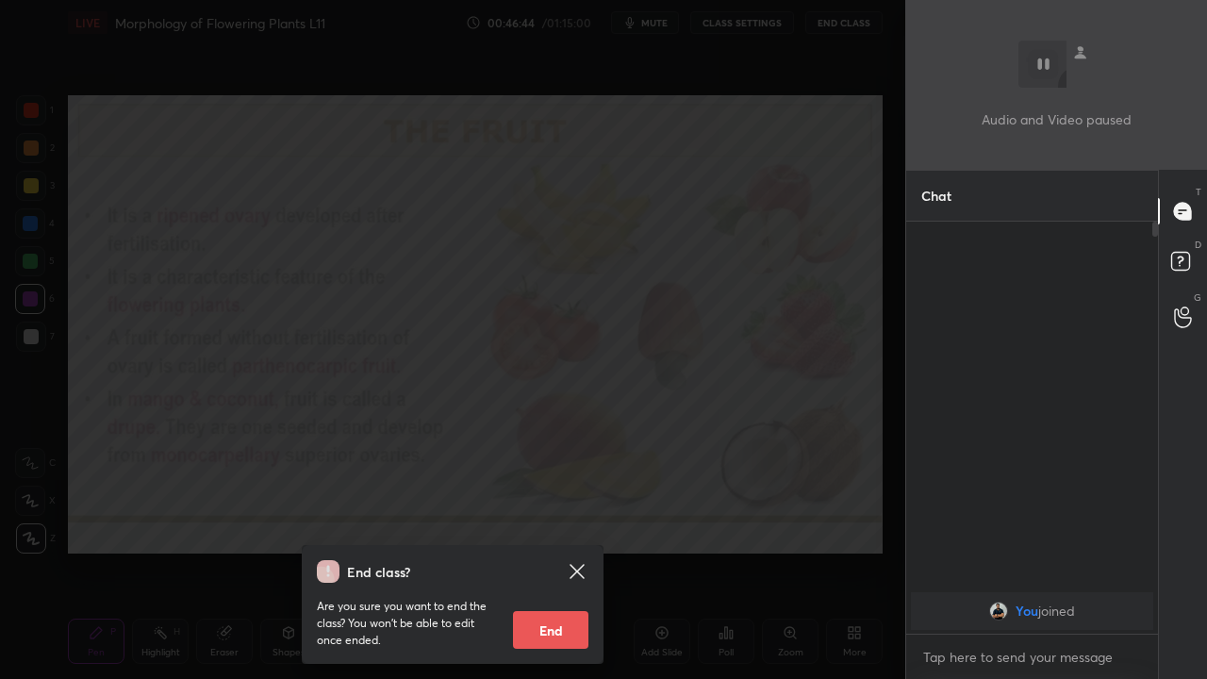
click at [540, 551] on button "End" at bounding box center [550, 630] width 75 height 38
type textarea "x"
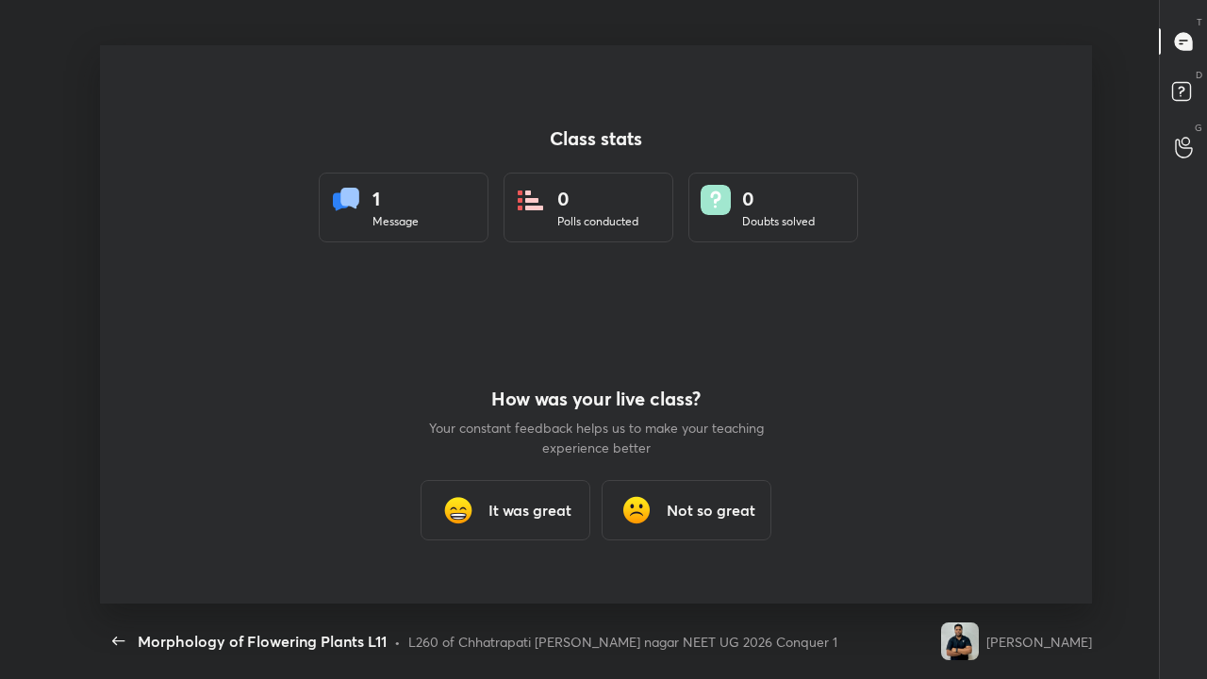
scroll to position [0, 0]
